Goal: Task Accomplishment & Management: Use online tool/utility

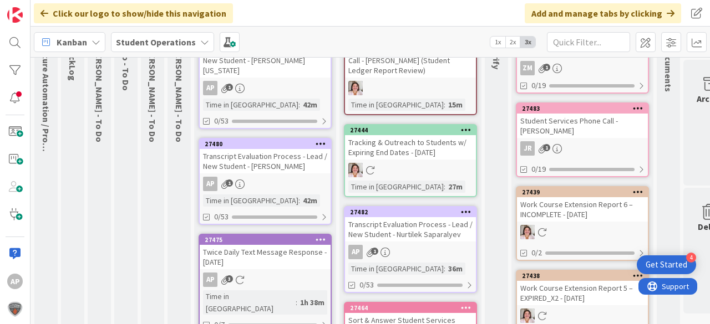
scroll to position [133, 0]
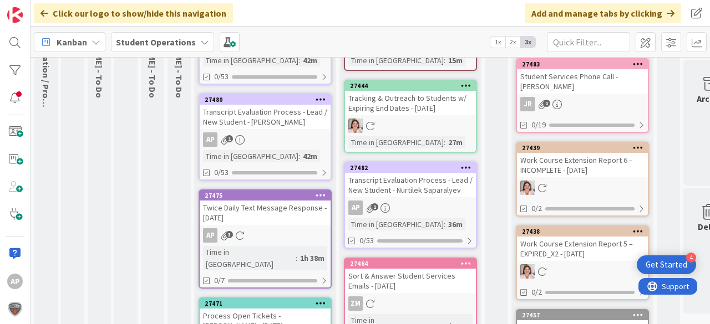
click at [425, 193] on div "Transcript Evaluation Process - Lead / New Student - Nurtilek Saparalyev" at bounding box center [410, 185] width 131 height 24
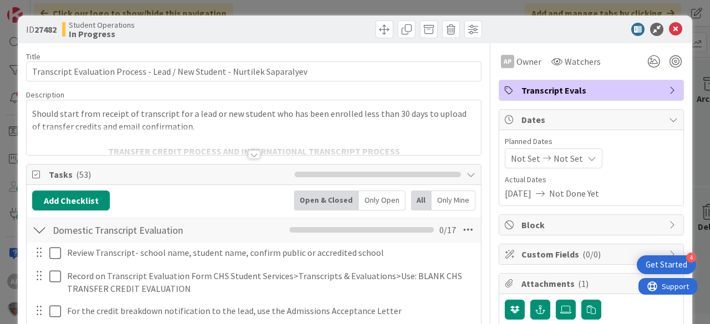
click at [42, 220] on div at bounding box center [39, 230] width 14 height 20
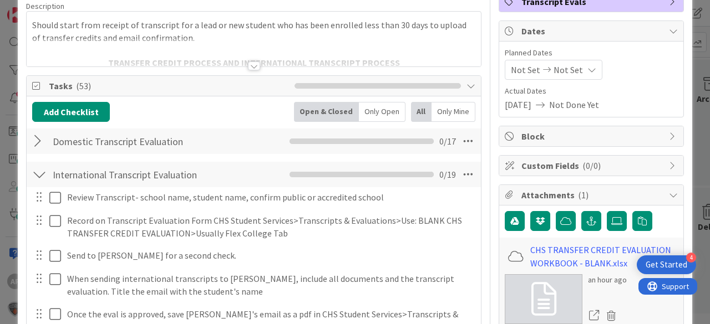
scroll to position [133, 0]
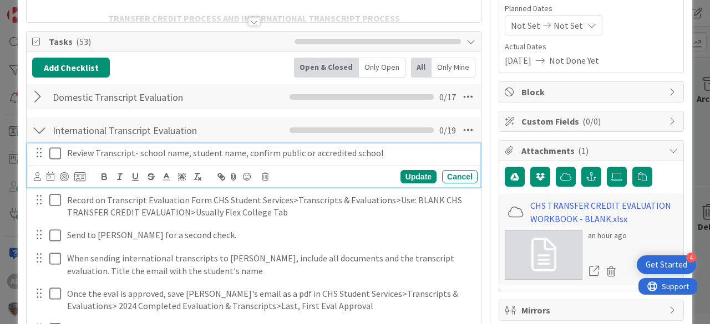
click at [54, 155] on icon at bounding box center [57, 153] width 17 height 13
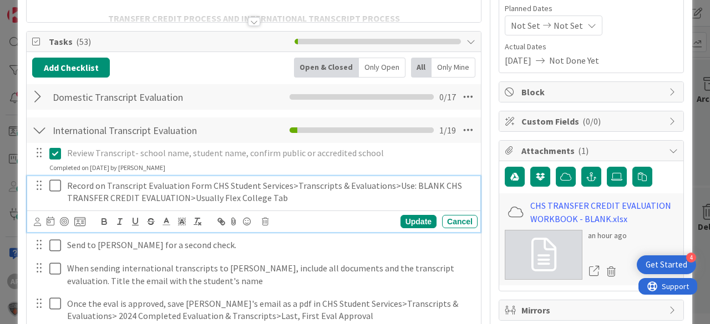
click at [53, 182] on icon at bounding box center [57, 185] width 17 height 13
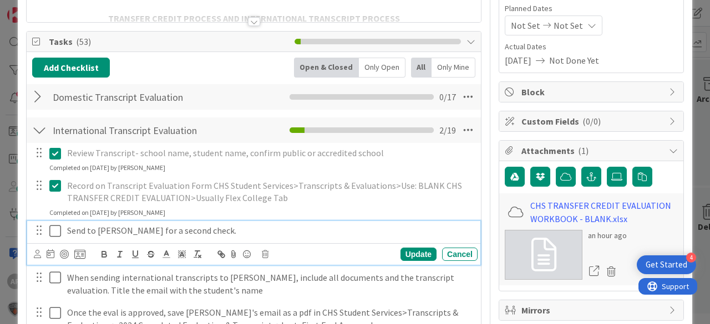
click at [58, 226] on icon at bounding box center [57, 231] width 17 height 13
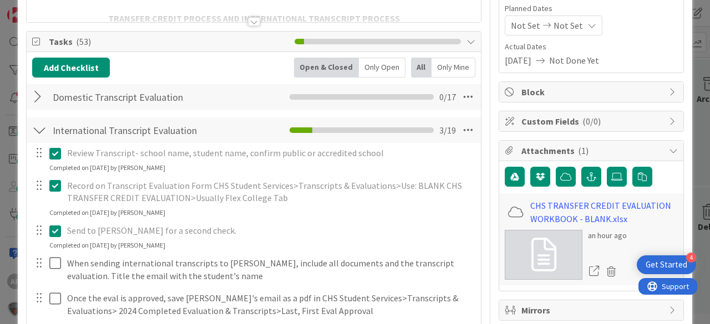
scroll to position [0, 0]
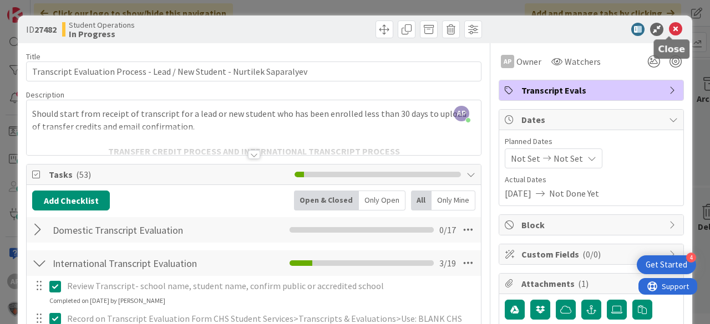
click at [669, 28] on icon at bounding box center [675, 29] width 13 height 13
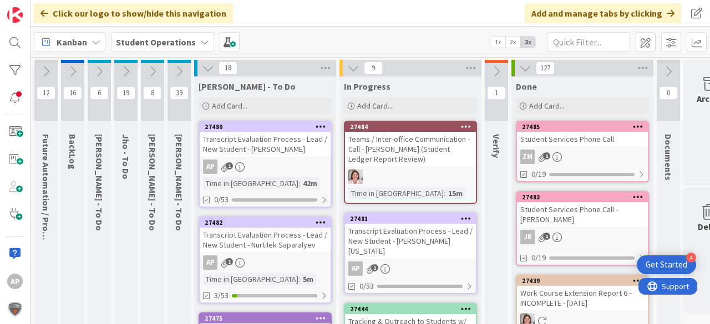
click at [180, 68] on icon at bounding box center [179, 71] width 12 height 12
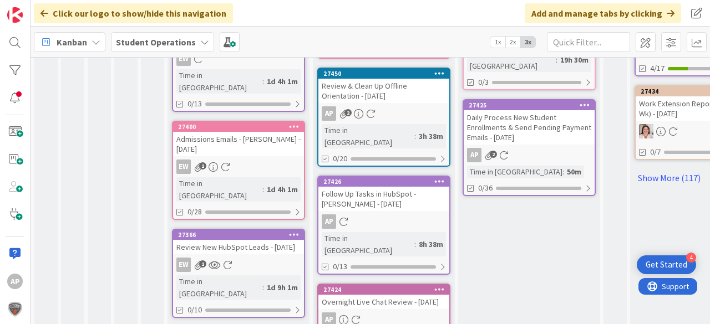
scroll to position [769, 0]
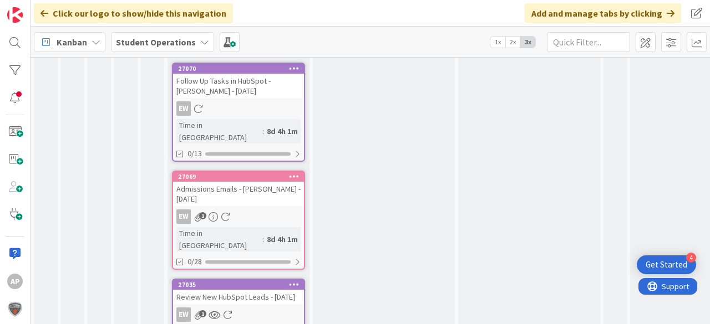
scroll to position [3164, 0]
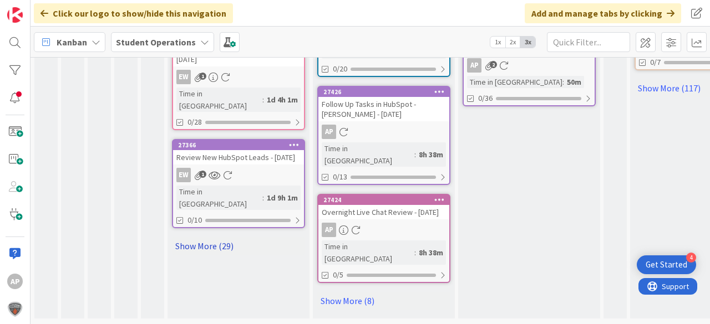
scroll to position [770, 0]
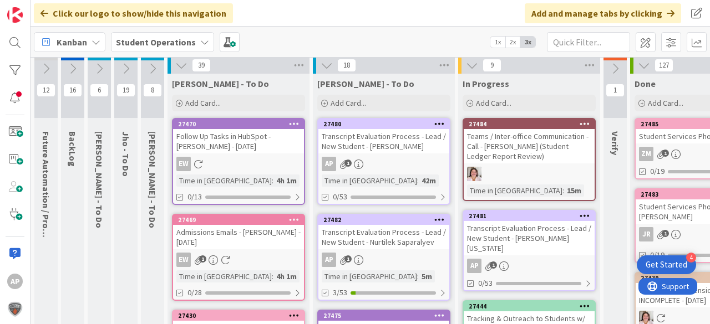
scroll to position [0, 0]
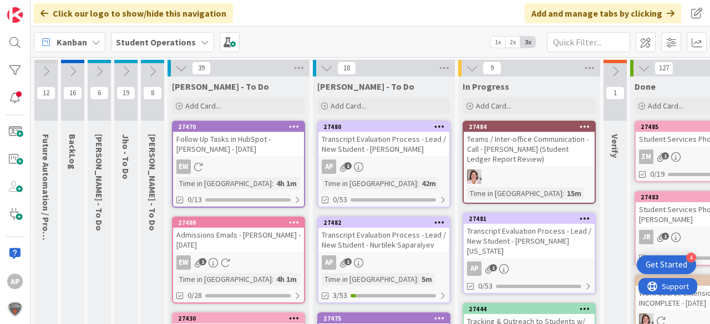
click at [180, 69] on icon at bounding box center [181, 68] width 12 height 12
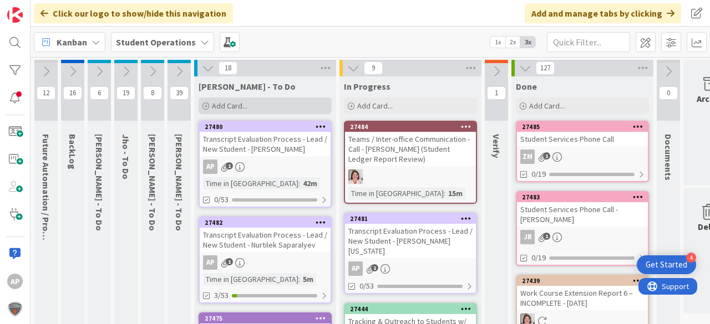
click at [245, 103] on span "Add Card..." at bounding box center [229, 106] width 35 height 10
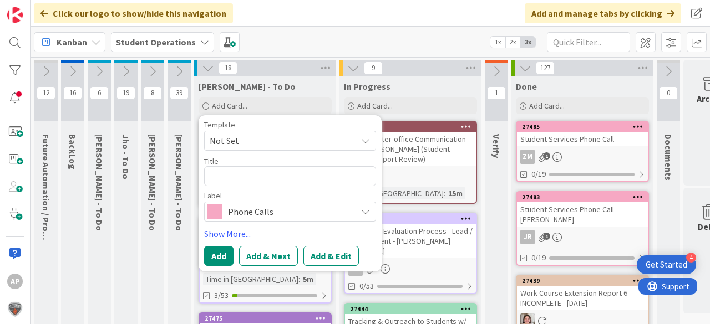
click at [242, 146] on span "Not Set" at bounding box center [279, 141] width 139 height 14
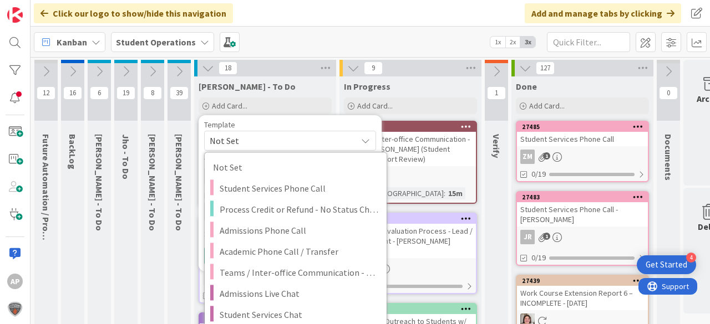
drag, startPoint x: 345, startPoint y: 122, endPoint x: 339, endPoint y: 118, distance: 7.5
click at [345, 122] on div "Template" at bounding box center [290, 125] width 172 height 8
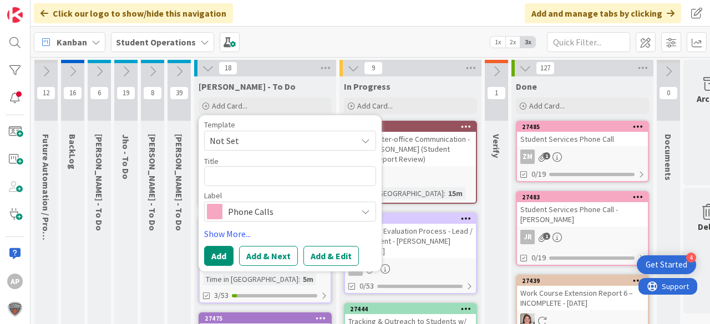
click at [294, 82] on div "[PERSON_NAME] - To Do" at bounding box center [264, 86] width 133 height 11
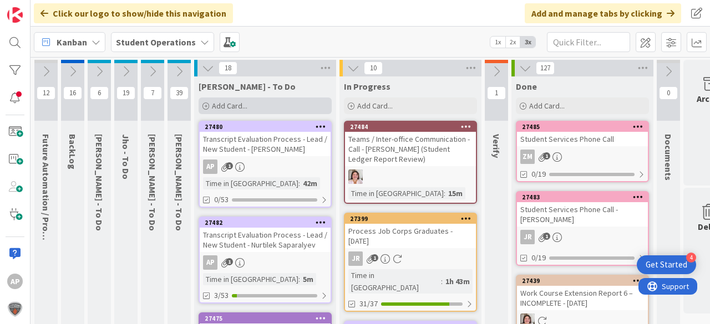
click at [269, 103] on div "Add Card..." at bounding box center [264, 106] width 133 height 17
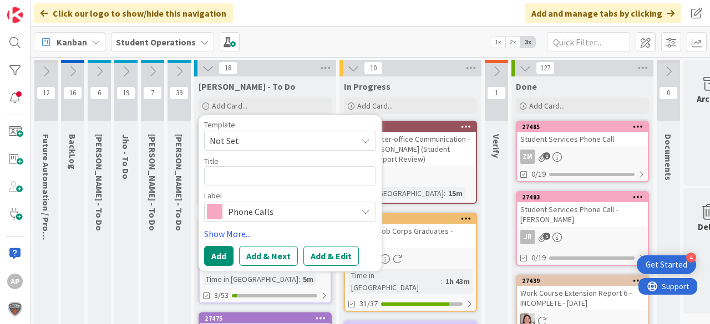
click at [240, 150] on span "Not Set" at bounding box center [290, 141] width 172 height 20
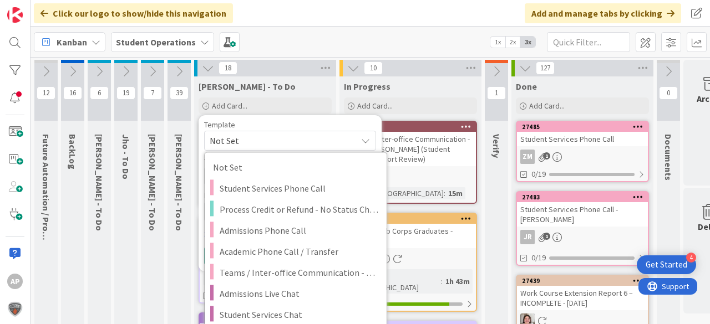
click at [276, 87] on div "[PERSON_NAME] - To Do" at bounding box center [264, 86] width 133 height 11
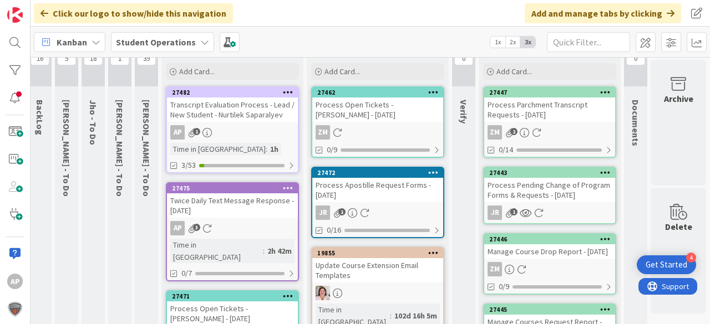
scroll to position [0, 39]
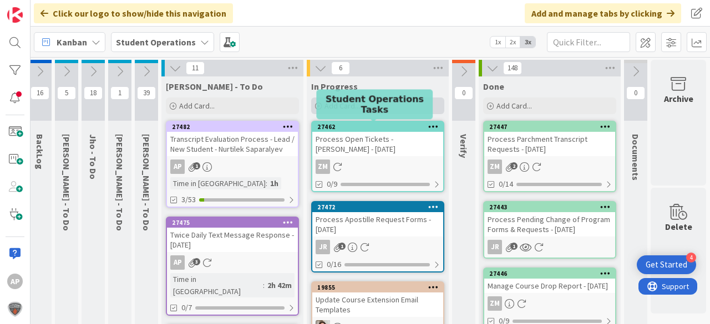
click at [347, 104] on span "Add Card..." at bounding box center [341, 106] width 35 height 10
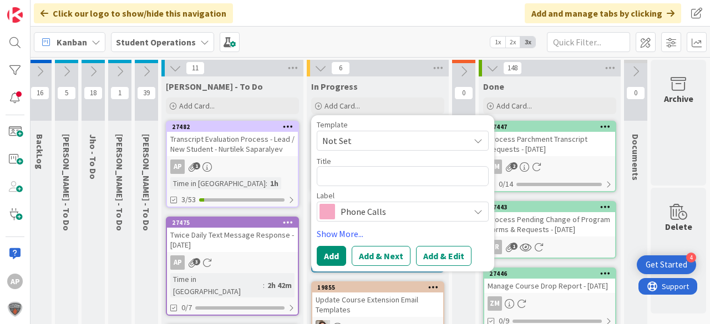
click at [376, 135] on span "Not Set" at bounding box center [391, 141] width 139 height 14
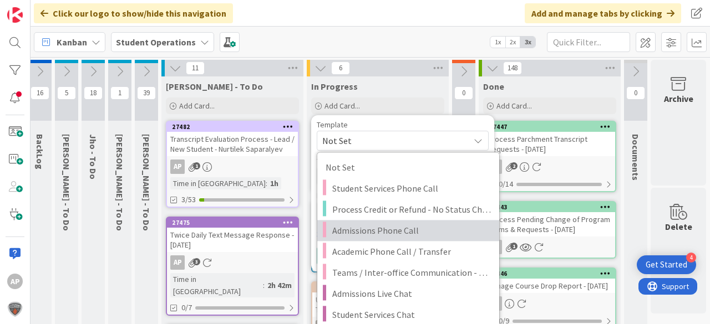
click at [397, 231] on span "Admissions Phone Call" at bounding box center [411, 230] width 159 height 14
type textarea "x"
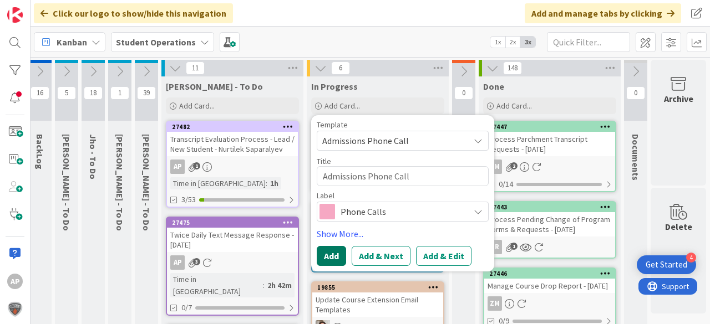
click at [322, 256] on button "Add" at bounding box center [331, 256] width 29 height 20
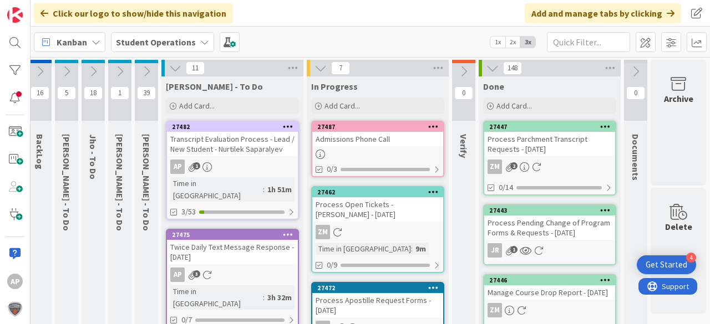
click at [380, 137] on div "Admissions Phone Call" at bounding box center [377, 139] width 131 height 14
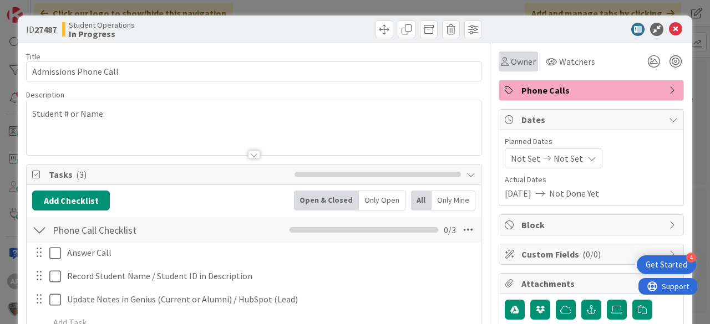
click at [517, 70] on div "Owner" at bounding box center [517, 62] width 39 height 20
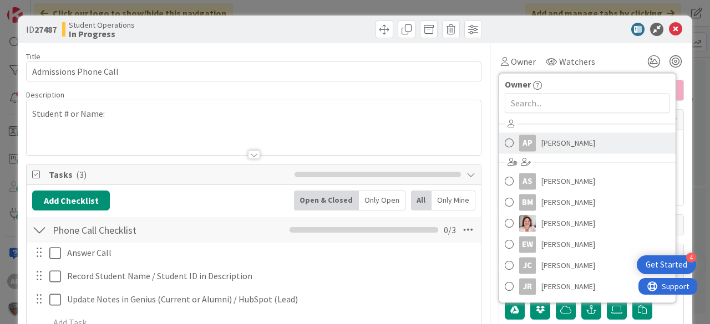
click at [569, 146] on span "[PERSON_NAME]" at bounding box center [568, 143] width 54 height 17
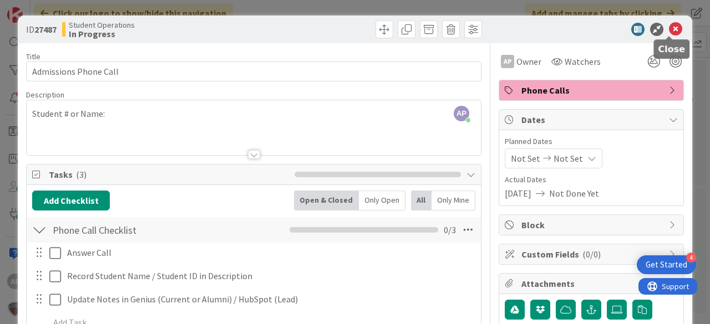
click at [669, 25] on icon at bounding box center [675, 29] width 13 height 13
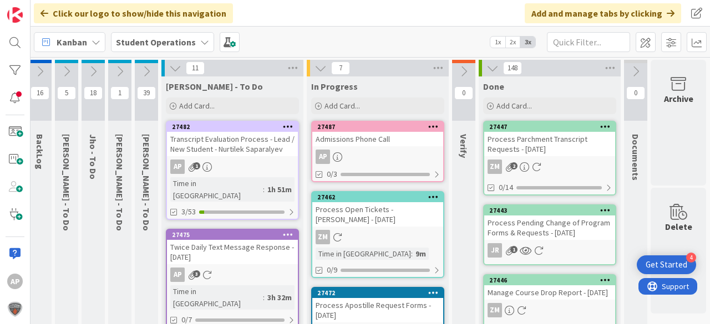
click at [363, 140] on div "Admissions Phone Call" at bounding box center [377, 139] width 131 height 14
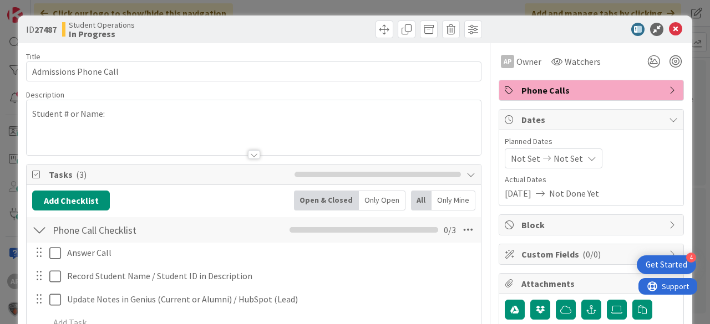
click at [623, 91] on span "Phone Calls" at bounding box center [592, 90] width 142 height 13
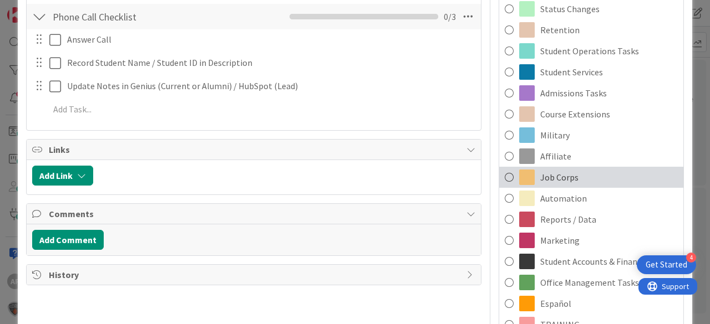
scroll to position [222, 0]
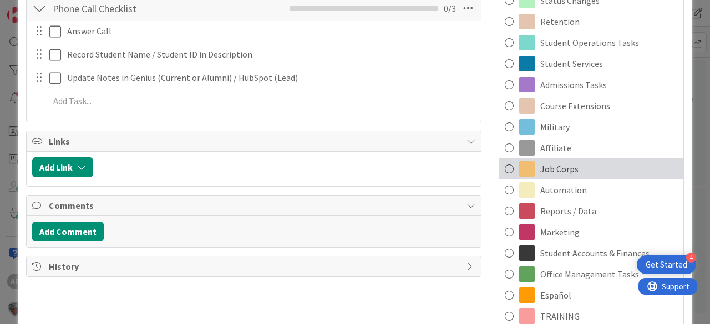
click at [568, 166] on span "Job Corps" at bounding box center [559, 168] width 38 height 13
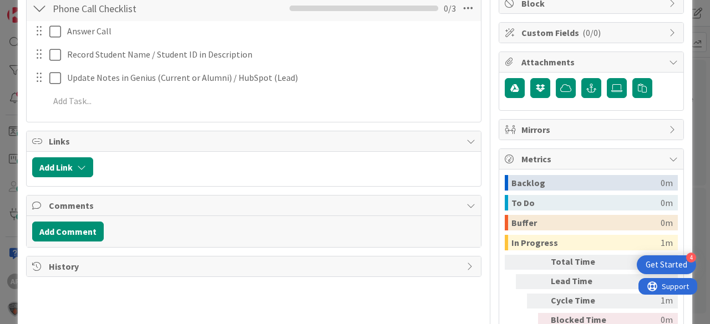
scroll to position [0, 0]
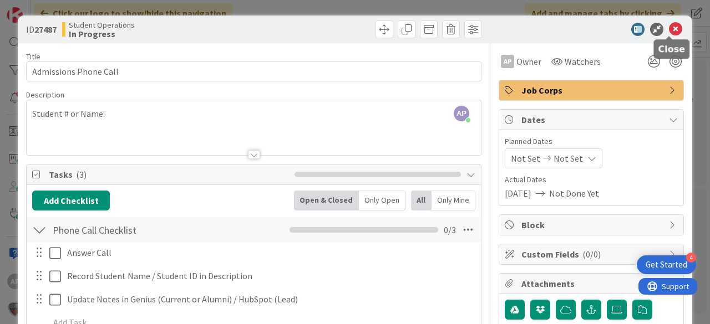
click at [669, 29] on icon at bounding box center [675, 29] width 13 height 13
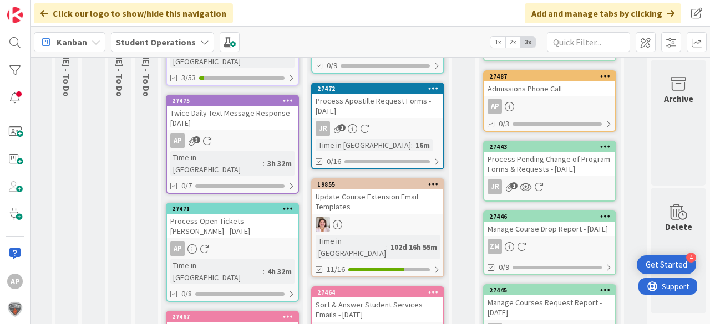
scroll to position [133, 39]
